Goal: Book appointment/travel/reservation

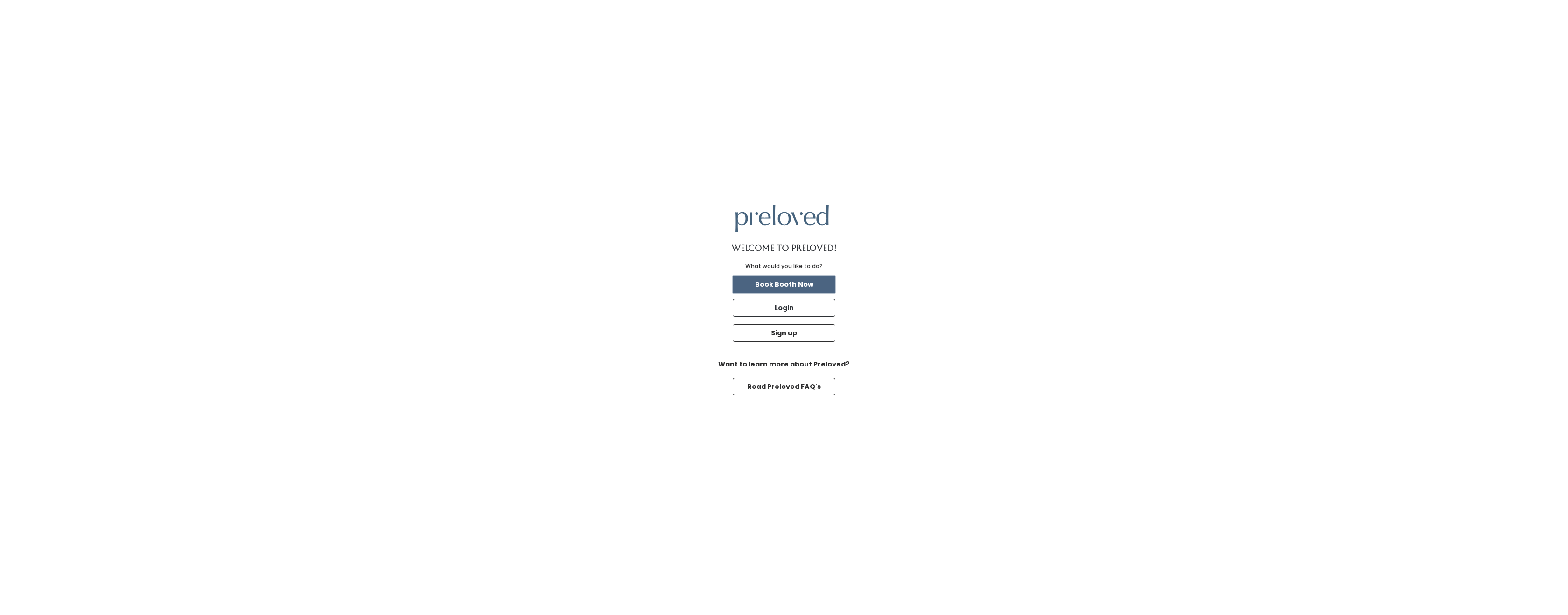
click at [779, 285] on button "Book Booth Now" at bounding box center [784, 284] width 103 height 18
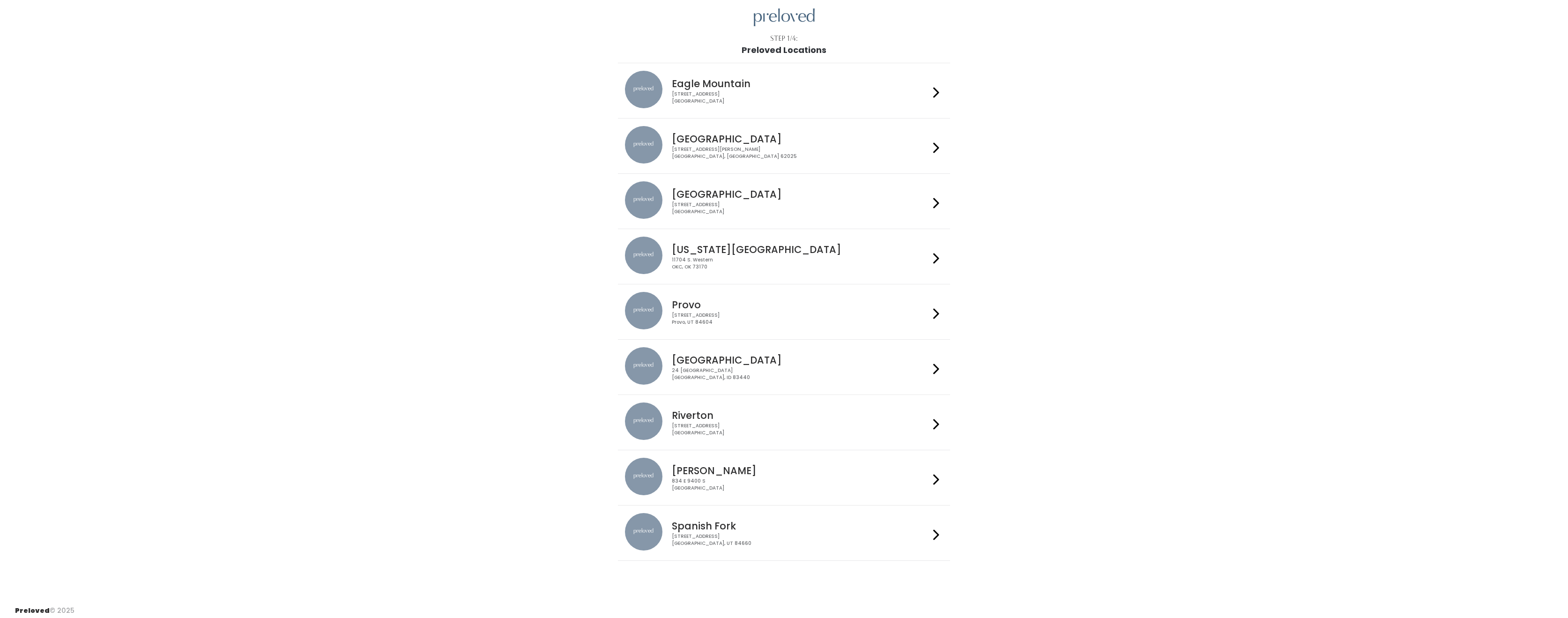
scroll to position [37, 0]
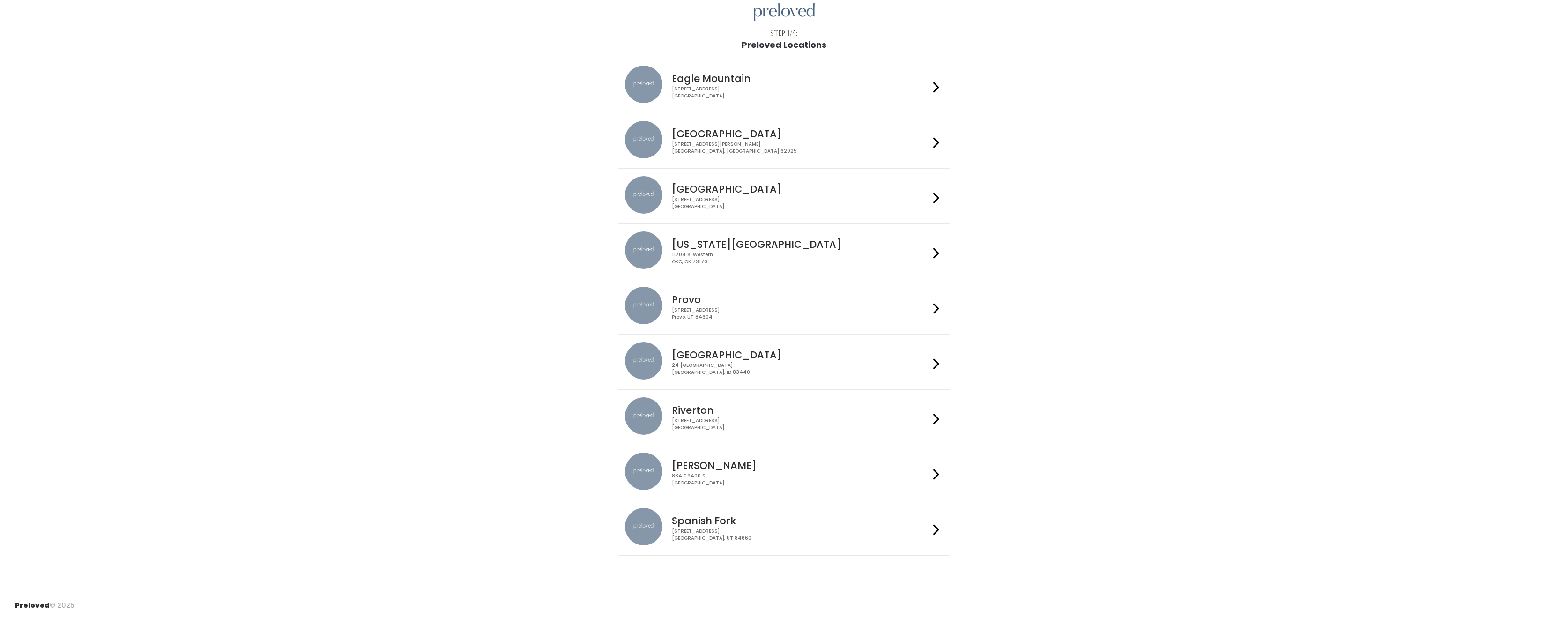
click at [700, 205] on div "3903 N Braeswood Blvd Houston, TX 77025" at bounding box center [800, 203] width 257 height 13
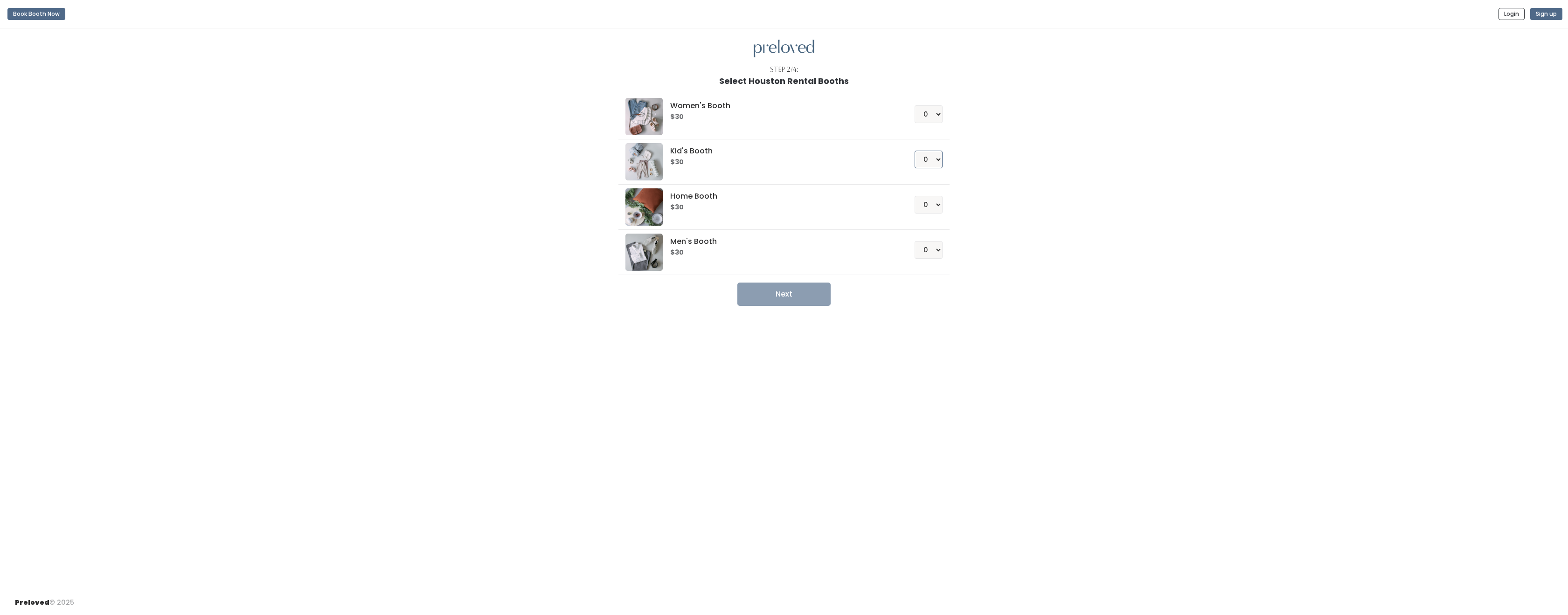
click at [930, 161] on select "0 1 2 3 4" at bounding box center [929, 159] width 28 height 18
click at [816, 151] on h5 "Kid's Booth" at bounding box center [781, 151] width 222 height 9
